Goal: Information Seeking & Learning: Learn about a topic

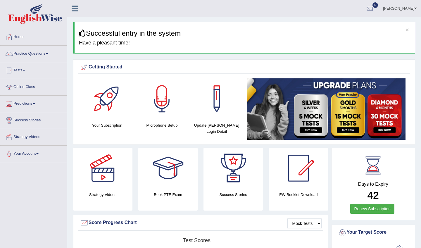
click at [21, 87] on link "Online Class" at bounding box center [33, 86] width 67 height 15
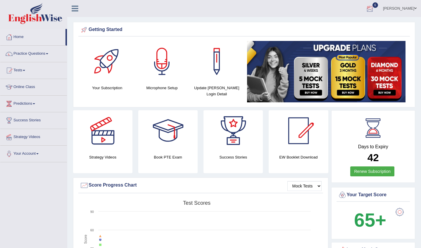
click at [374, 7] on div at bounding box center [370, 8] width 9 height 9
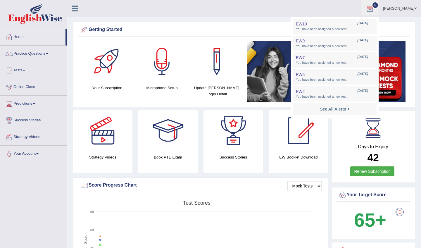
click at [283, 14] on ul "Pradipkumar Toggle navigation Username: pradipkumarchhuchhar Access Type: Onlin…" at bounding box center [297, 8] width 248 height 17
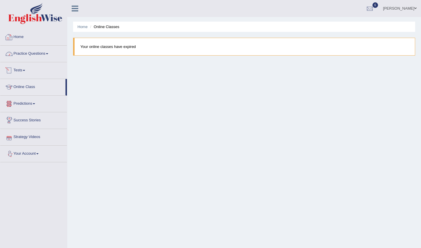
click at [22, 38] on link "Home" at bounding box center [33, 36] width 67 height 15
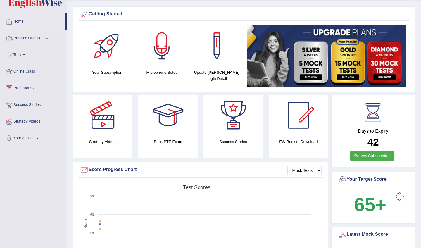
scroll to position [16, 0]
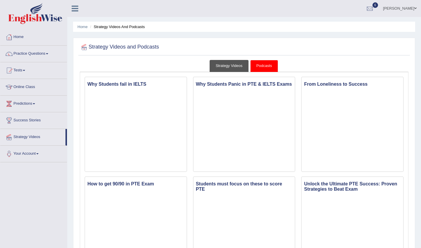
click at [239, 67] on link "Strategy Videos" at bounding box center [229, 66] width 39 height 12
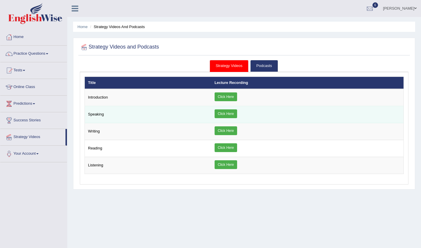
click at [228, 115] on link "Click Here" at bounding box center [226, 113] width 23 height 9
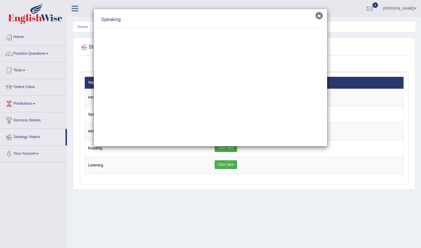
click at [319, 16] on button "×" at bounding box center [319, 15] width 7 height 7
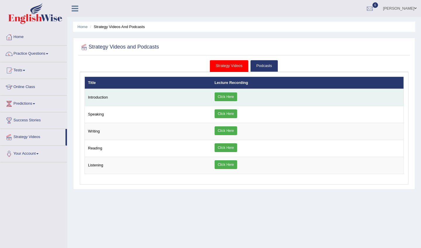
click at [225, 98] on link "Click Here" at bounding box center [226, 96] width 23 height 9
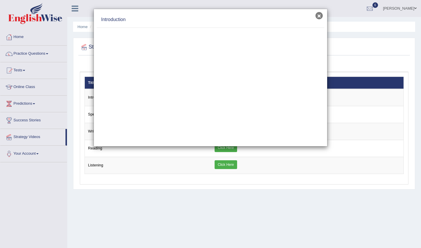
click at [319, 14] on button "×" at bounding box center [319, 15] width 7 height 7
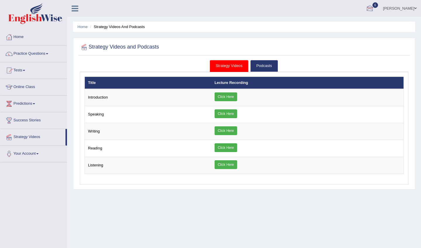
click at [374, 6] on div at bounding box center [370, 8] width 9 height 9
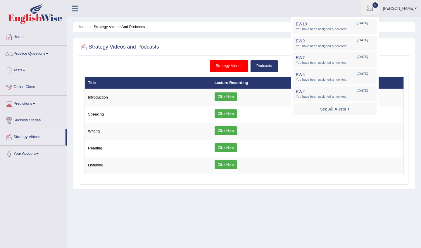
click at [374, 11] on div at bounding box center [370, 8] width 9 height 9
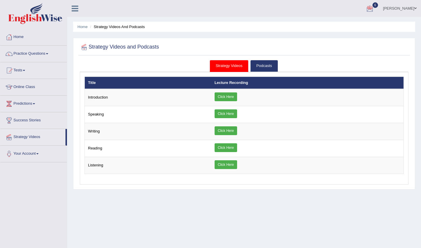
click at [23, 35] on link "Home" at bounding box center [33, 36] width 67 height 15
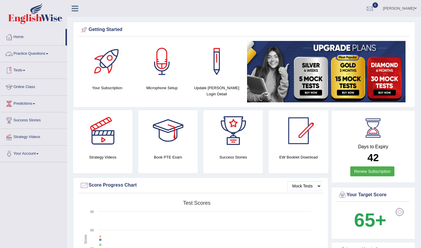
click at [41, 54] on link "Practice Questions" at bounding box center [33, 53] width 67 height 15
